Goal: Transaction & Acquisition: Purchase product/service

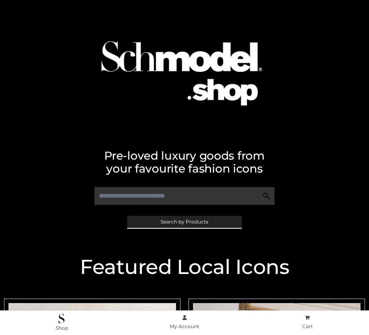
click at [184, 221] on span "Search by Products" at bounding box center [185, 221] width 48 height 5
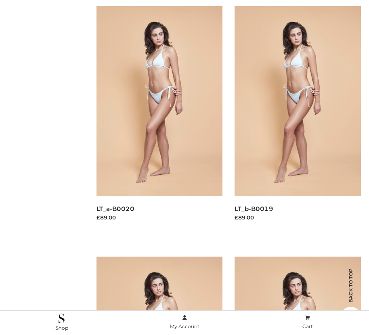
scroll to position [81, 0]
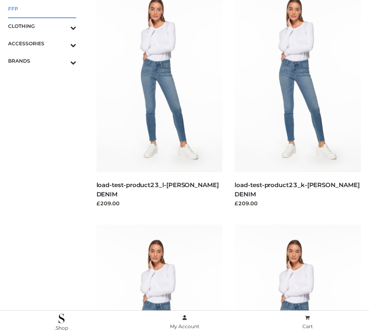
click at [42, 8] on span "FFP" at bounding box center [42, 8] width 68 height 9
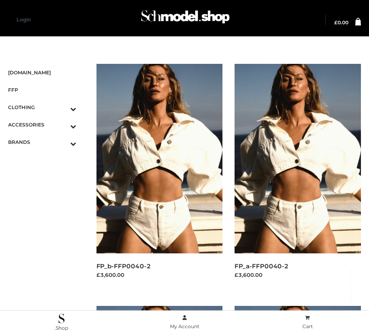
scroll to position [923, 0]
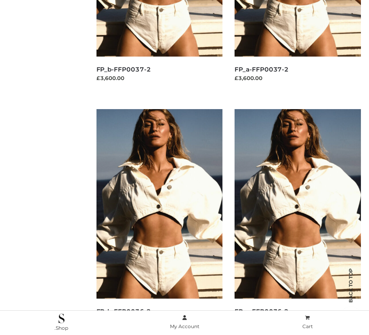
click at [159, 222] on img at bounding box center [160, 203] width 126 height 189
